Goal: Navigation & Orientation: Find specific page/section

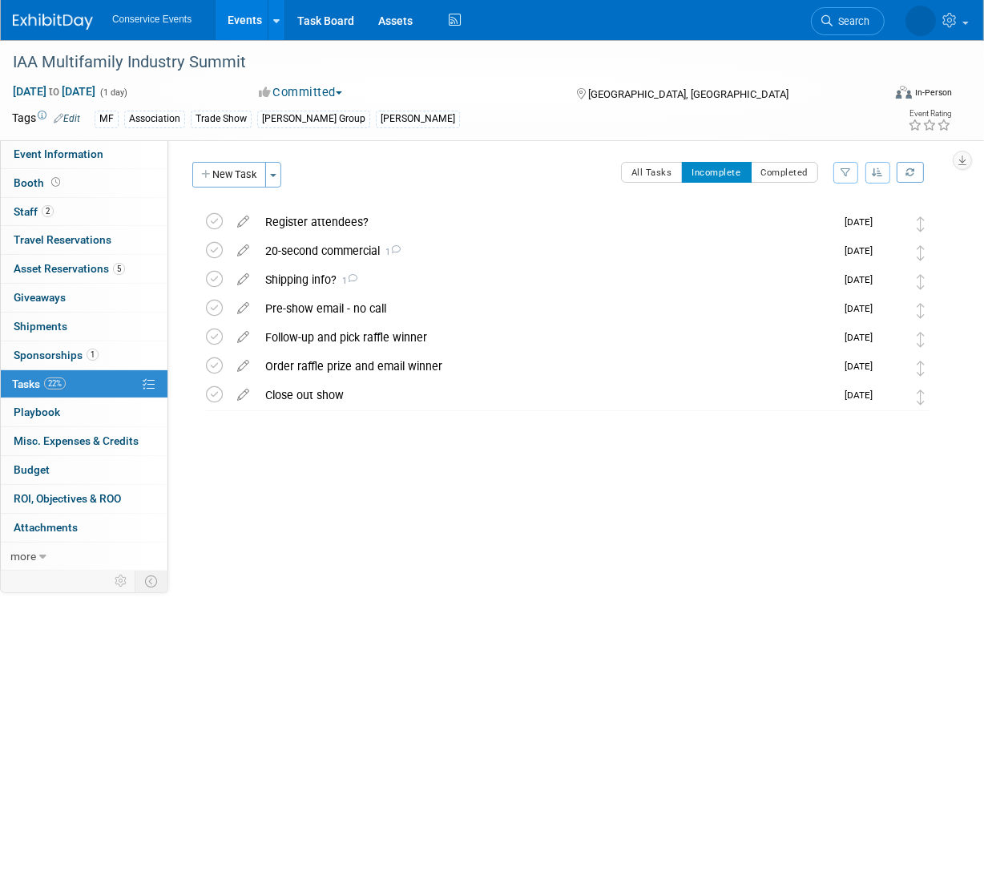
click at [245, 26] on link "Events" at bounding box center [244, 20] width 58 height 40
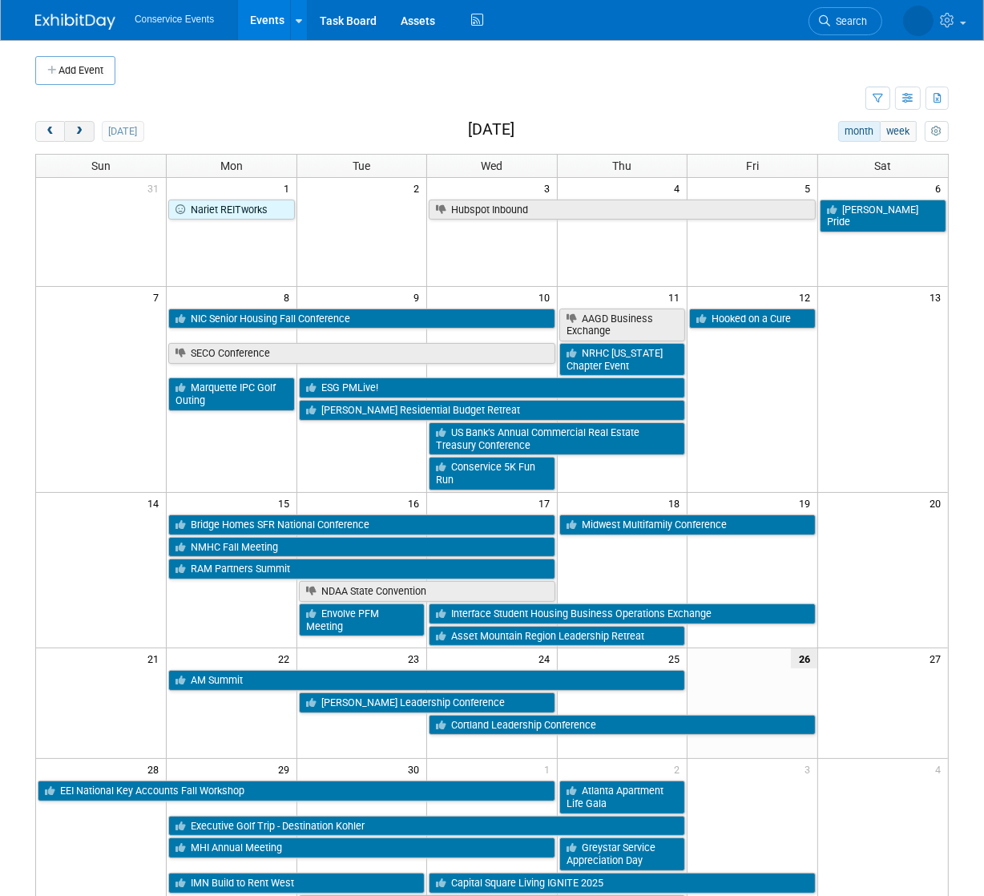
click at [75, 133] on span "next" at bounding box center [79, 132] width 12 height 10
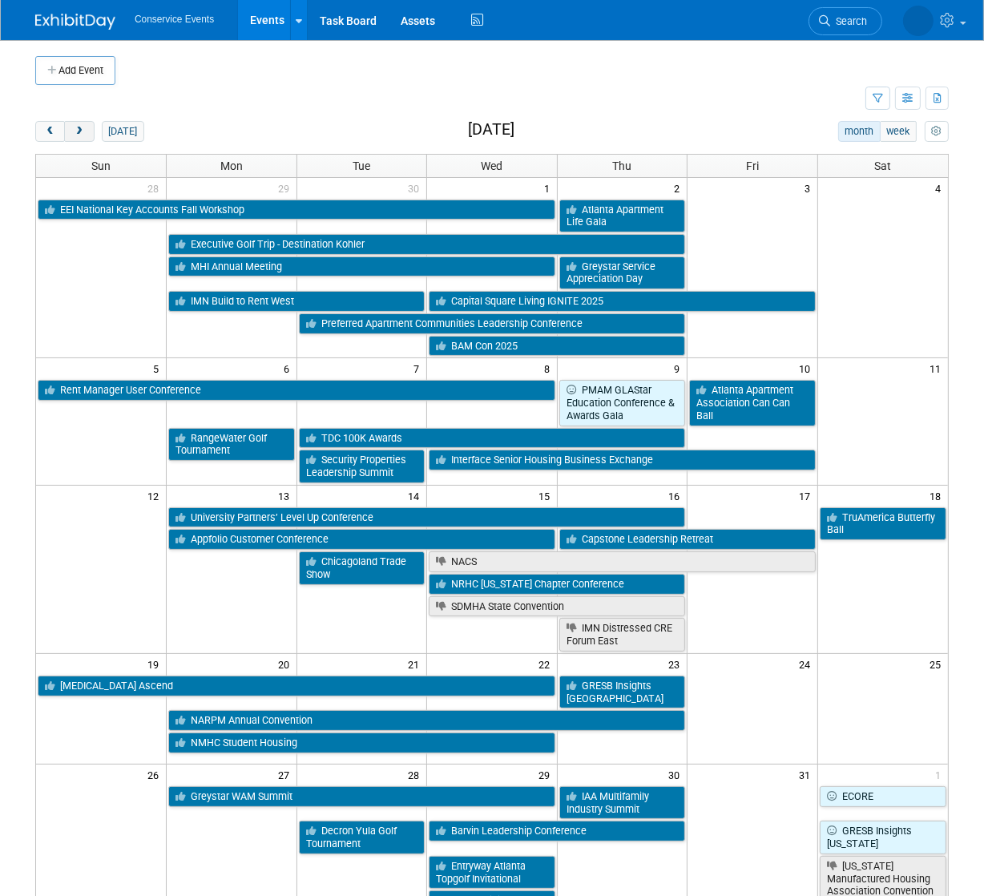
click at [75, 133] on span "next" at bounding box center [79, 132] width 12 height 10
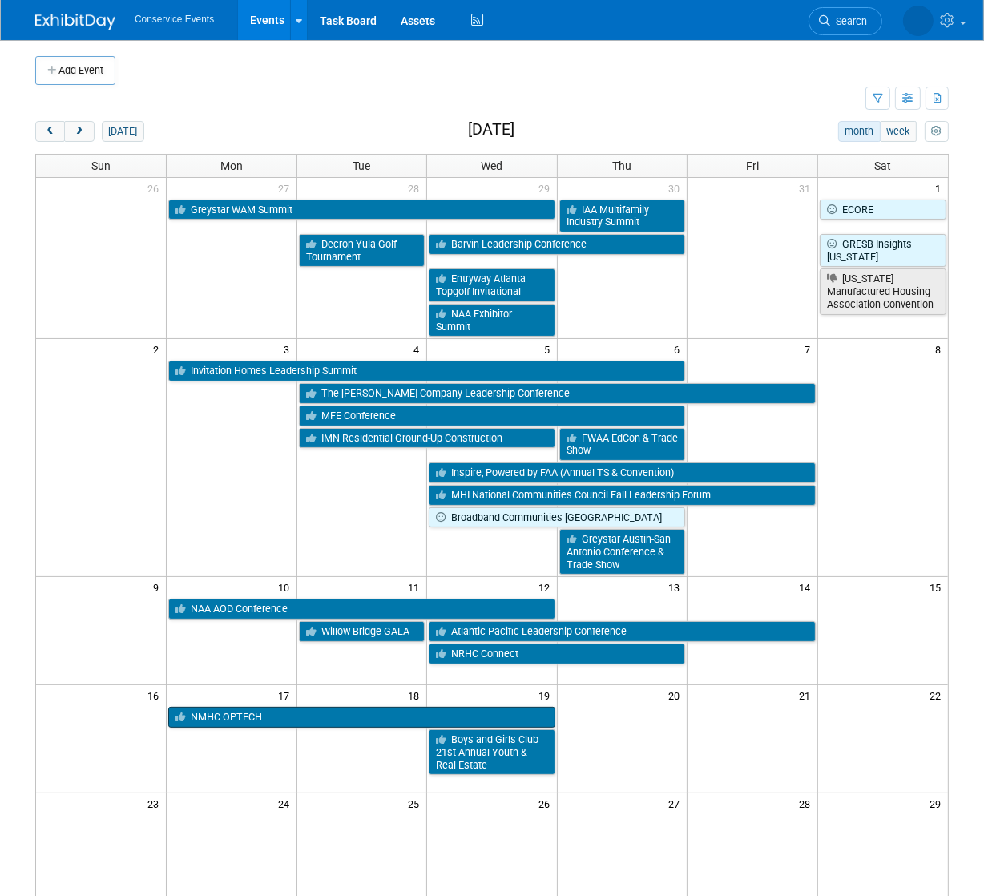
click at [266, 721] on link "NMHC OPTECH" at bounding box center [361, 716] width 387 height 21
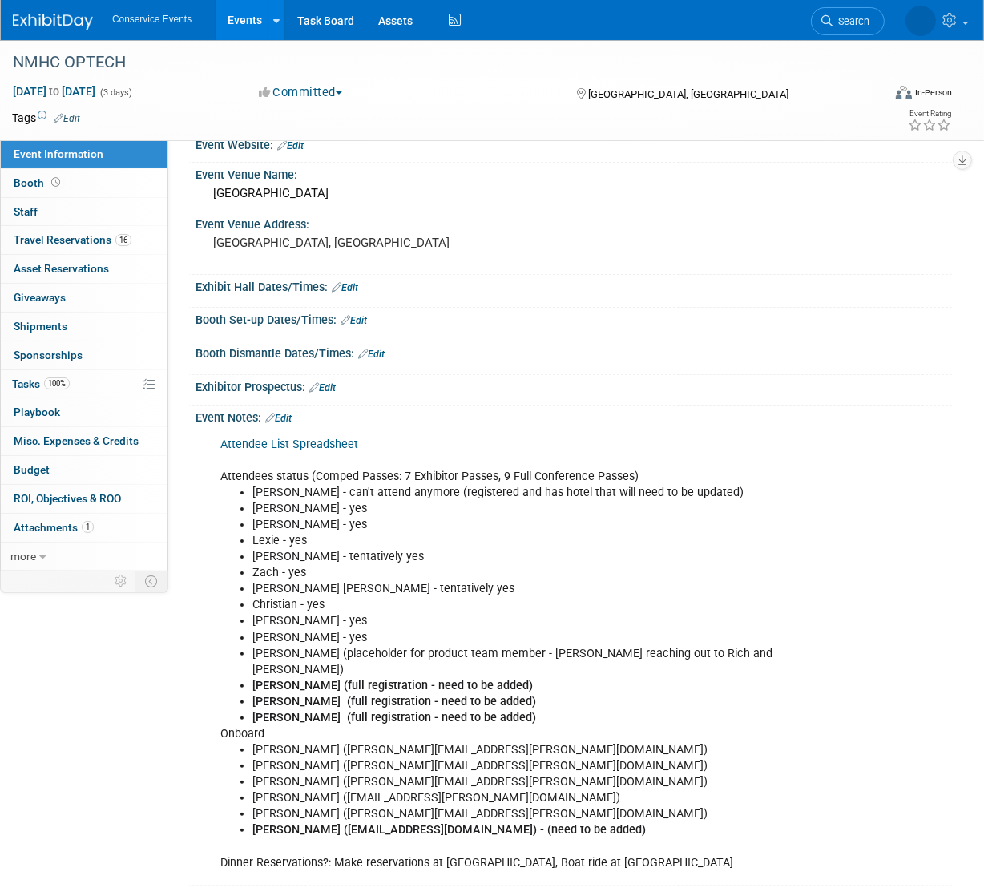
scroll to position [26, 0]
